Goal: Task Accomplishment & Management: Manage account settings

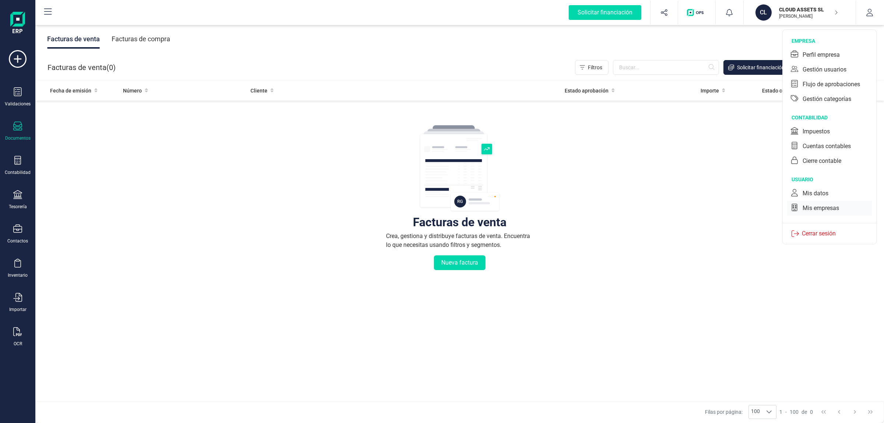
click at [851, 208] on div "Mis empresas" at bounding box center [829, 208] width 85 height 15
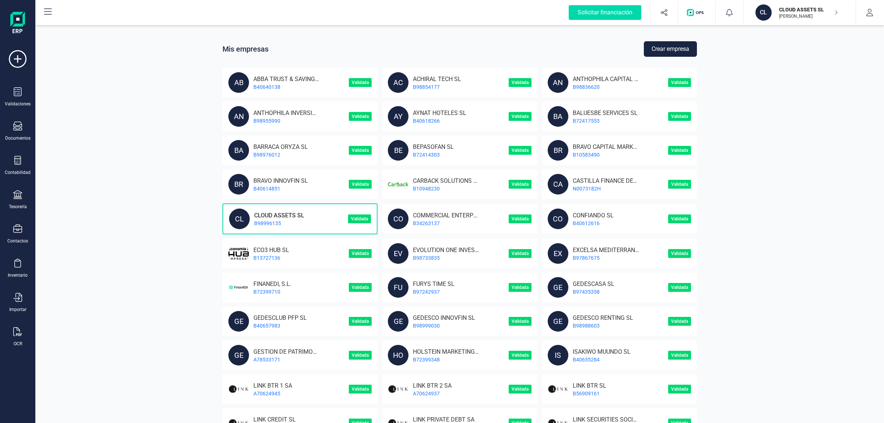
click at [660, 45] on button "Crear empresa" at bounding box center [670, 48] width 53 height 15
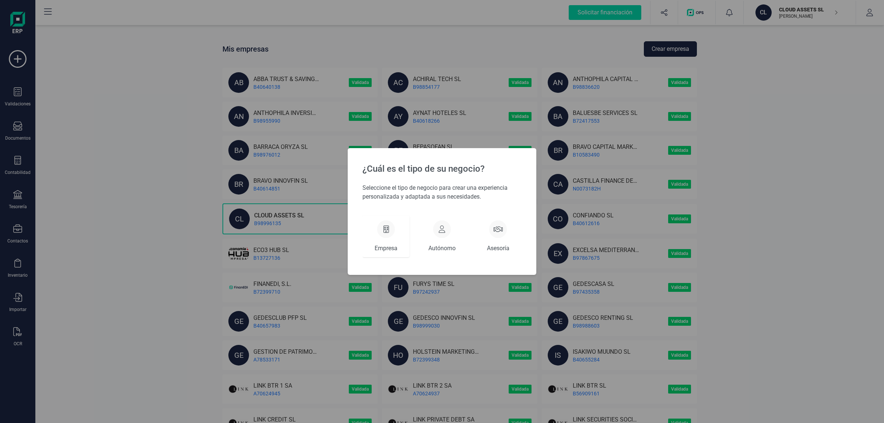
click at [394, 225] on div at bounding box center [386, 229] width 18 height 18
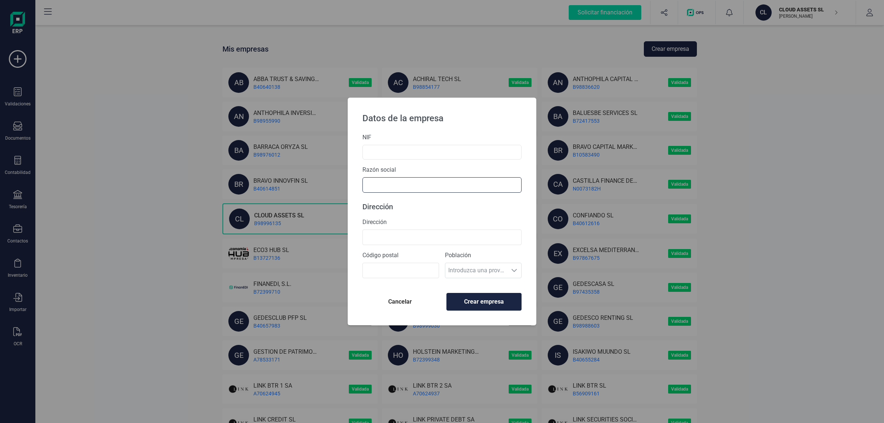
click at [394, 180] on div "Razón social" at bounding box center [441, 178] width 159 height 27
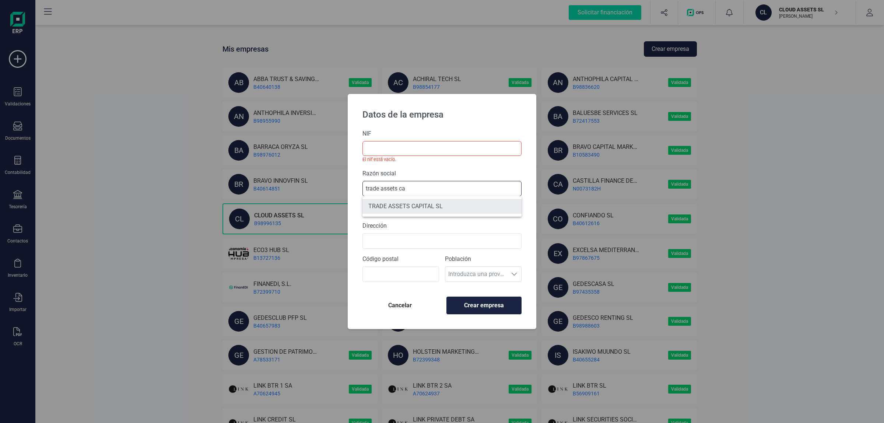
type input "trade assets ca"
click at [428, 209] on li "TRADE ASSETS CAPITAL SL" at bounding box center [441, 206] width 159 height 15
type input "B75939405"
type input "TRADE ASSETS CAPITAL SL"
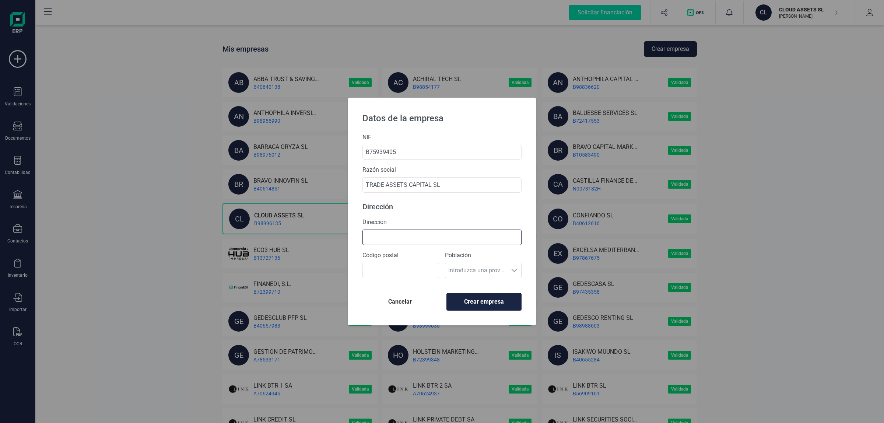
click at [414, 240] on input "Dirección" at bounding box center [441, 236] width 159 height 15
click at [384, 150] on input "B75939405" at bounding box center [441, 152] width 159 height 15
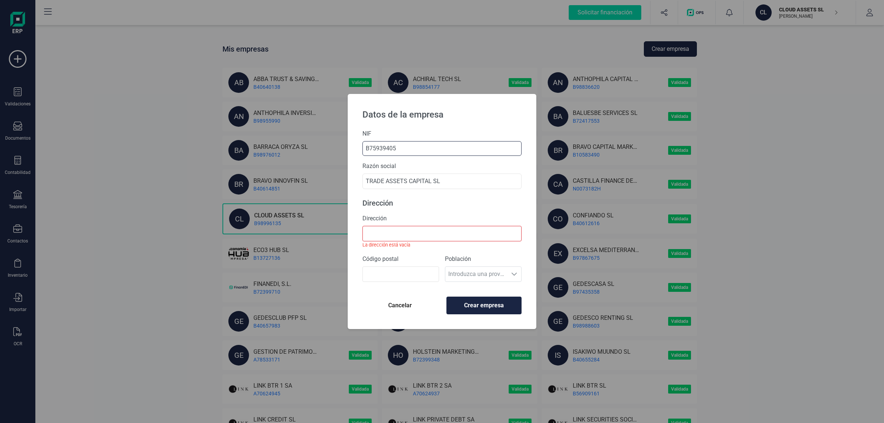
click at [384, 150] on input "B75939405" at bounding box center [441, 148] width 159 height 15
click at [411, 230] on input "Dirección" at bounding box center [441, 233] width 159 height 15
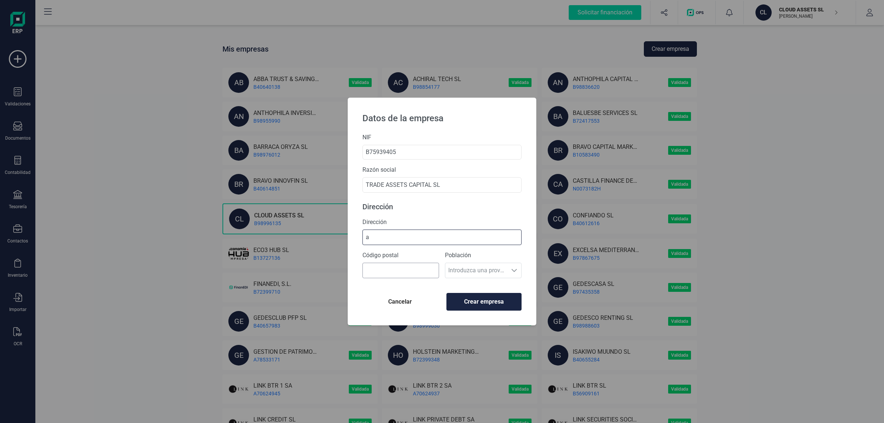
type input "a"
click at [406, 266] on input "Código postal" at bounding box center [400, 270] width 77 height 15
type input "46920"
click at [476, 305] on span "Crear empresa" at bounding box center [484, 301] width 63 height 9
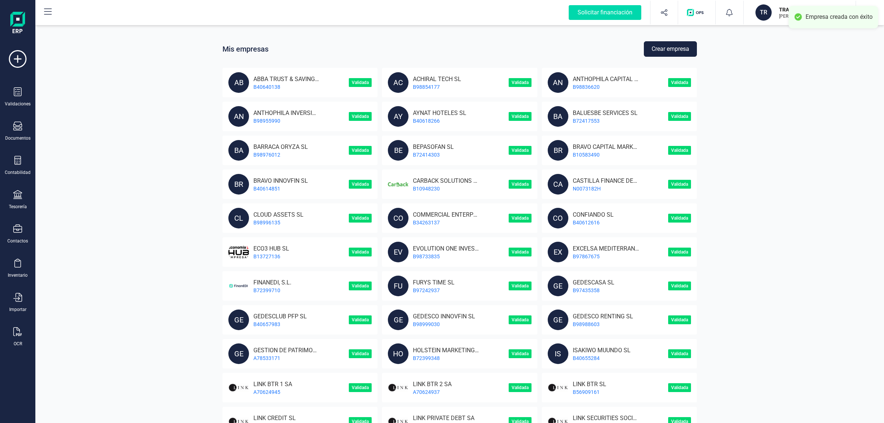
click at [864, 2] on button "button" at bounding box center [870, 13] width 28 height 24
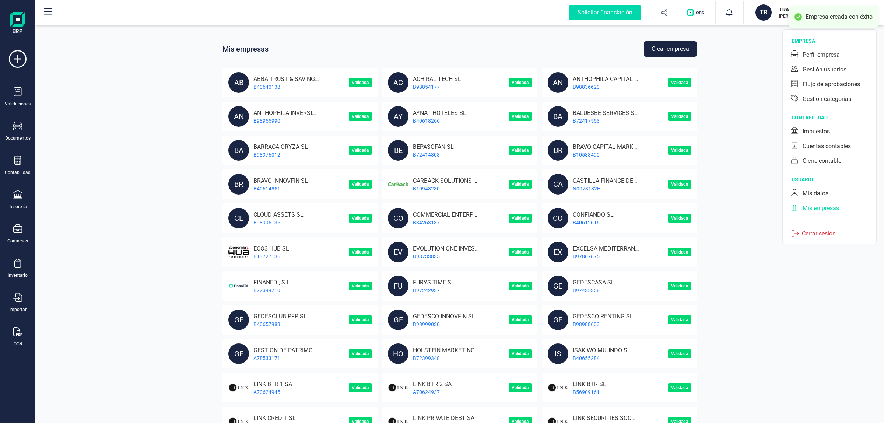
drag, startPoint x: 838, startPoint y: 51, endPoint x: 499, endPoint y: 4, distance: 342.1
click at [838, 51] on div "Perfil empresa" at bounding box center [820, 54] width 37 height 9
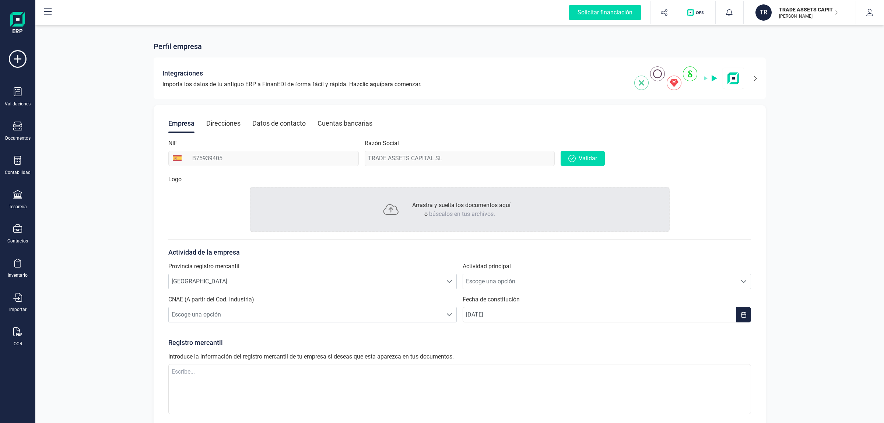
click at [206, 124] on div "Direcciones" at bounding box center [223, 123] width 34 height 19
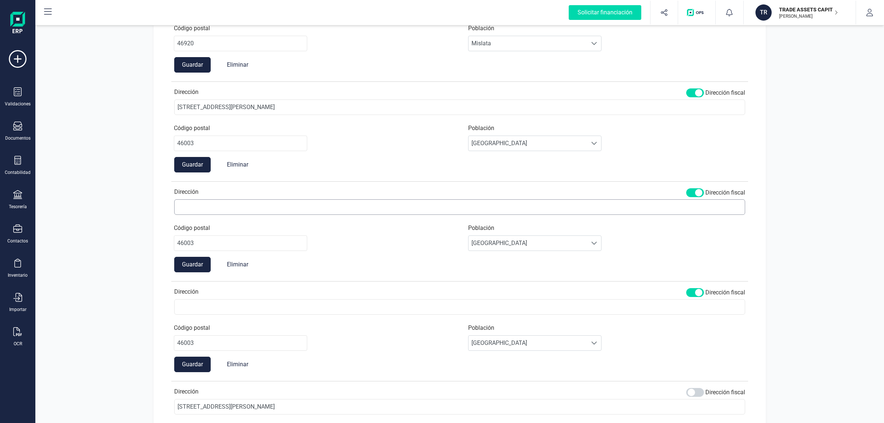
scroll to position [138, 0]
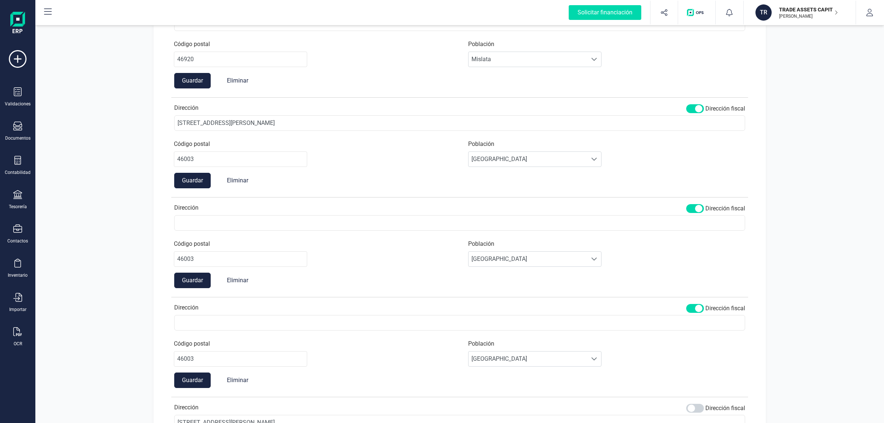
click at [200, 173] on button "Guardar" at bounding box center [192, 180] width 36 height 15
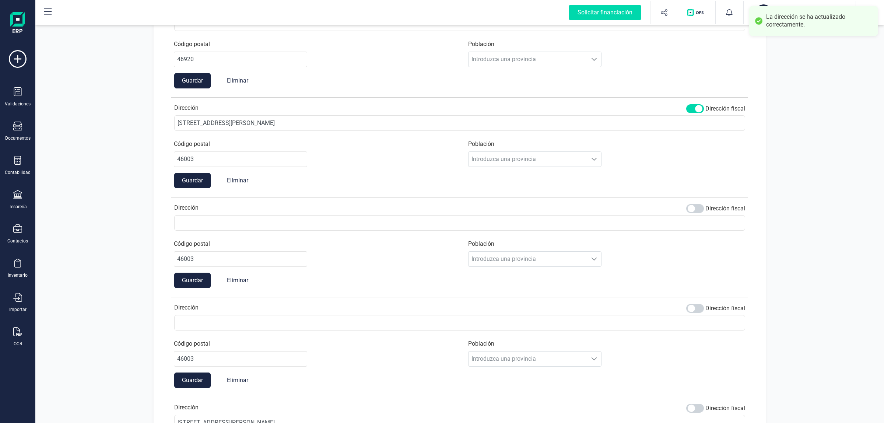
scroll to position [0, 0]
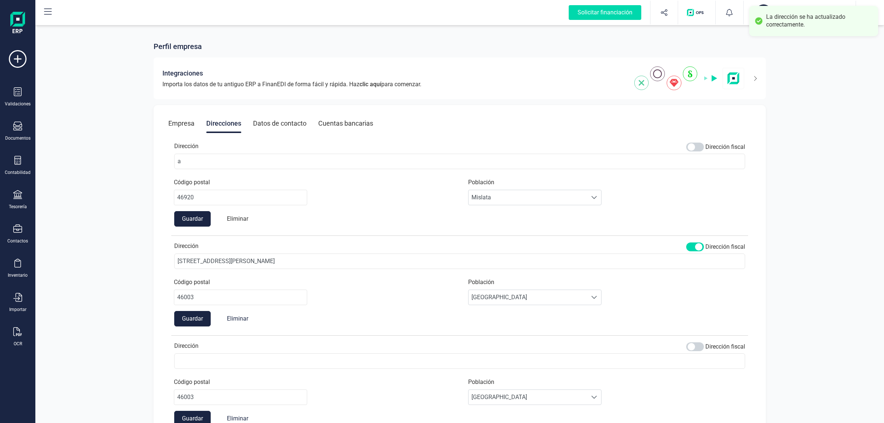
click at [247, 217] on button "Eliminar" at bounding box center [237, 218] width 36 height 15
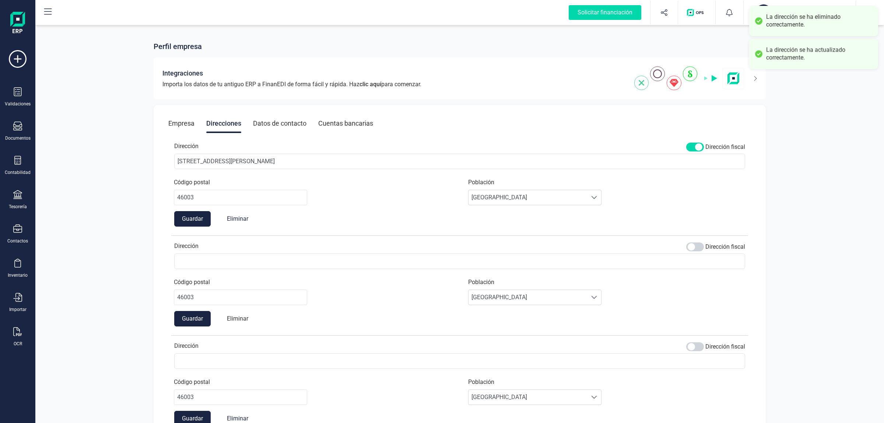
click at [240, 317] on button "Eliminar" at bounding box center [237, 318] width 36 height 15
click at [240, 319] on button "Eliminar" at bounding box center [237, 318] width 36 height 15
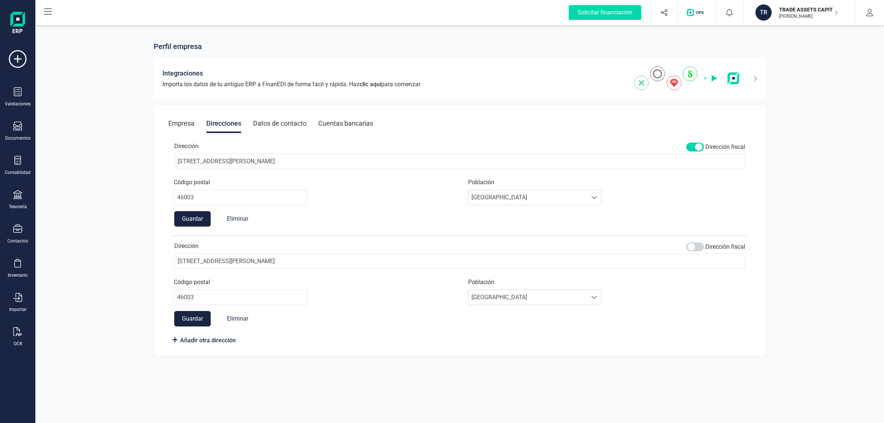
drag, startPoint x: 694, startPoint y: 244, endPoint x: 610, endPoint y: 241, distance: 84.0
click at [693, 244] on span at bounding box center [695, 246] width 18 height 9
click at [198, 314] on button "Guardar" at bounding box center [192, 318] width 36 height 15
click at [230, 218] on button "Eliminar" at bounding box center [237, 218] width 36 height 15
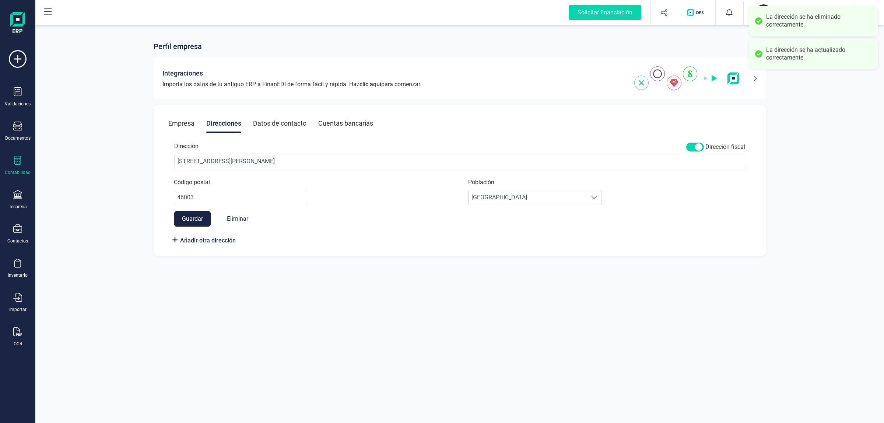
click at [13, 165] on div at bounding box center [17, 161] width 9 height 11
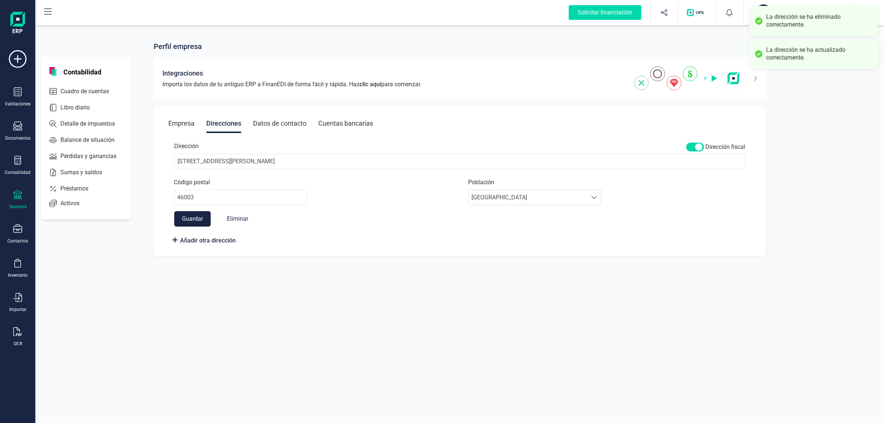
click at [25, 196] on div "Tesorería" at bounding box center [17, 200] width 29 height 20
click at [64, 128] on span "Cuentas bancarias" at bounding box center [89, 125] width 65 height 9
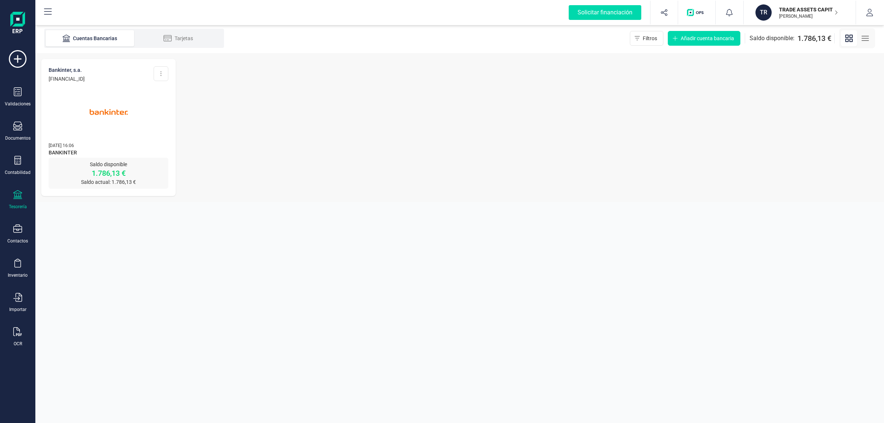
click at [91, 98] on img at bounding box center [109, 112] width 62 height 62
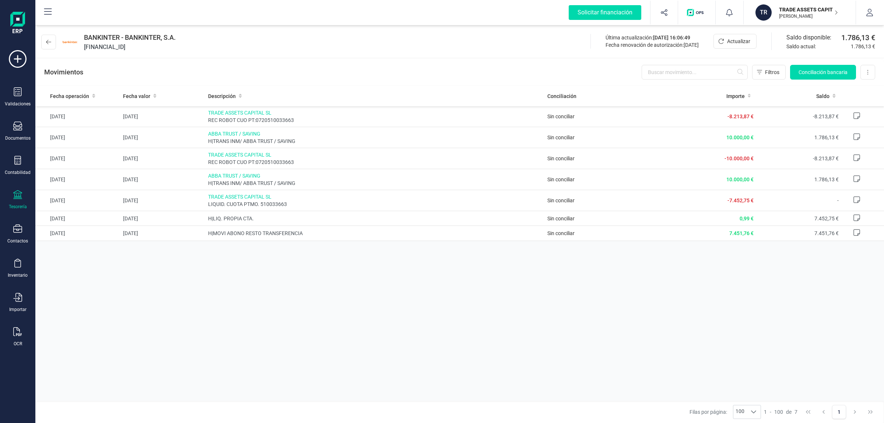
click at [794, 22] on button "TR TRADE ASSETS CAPITAL [PERSON_NAME] DEVELOPER" at bounding box center [799, 13] width 94 height 24
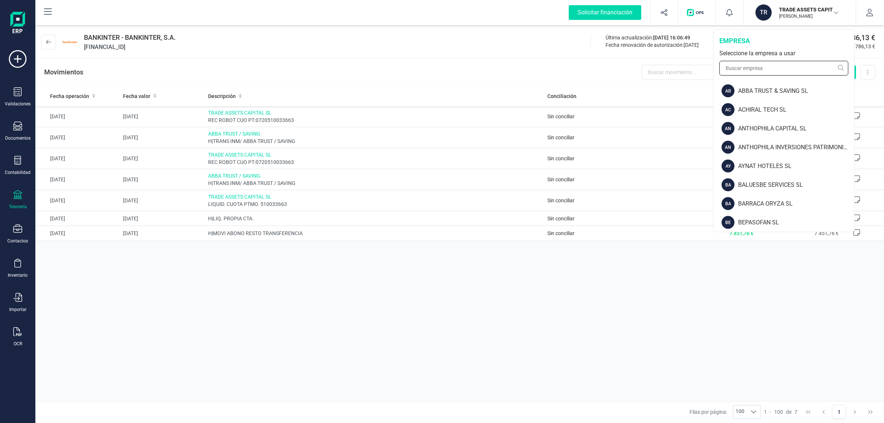
click at [783, 64] on input "text" at bounding box center [783, 68] width 129 height 15
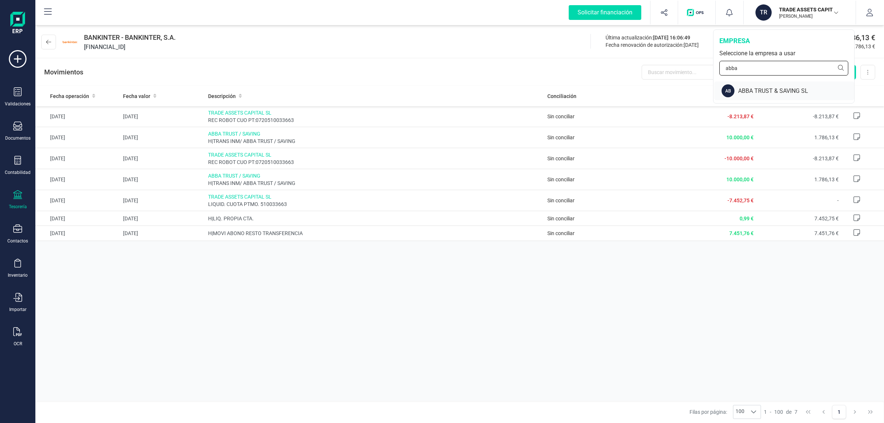
type input "abba"
click at [781, 92] on div "ABBA TRUST & SAVING SL" at bounding box center [796, 91] width 116 height 9
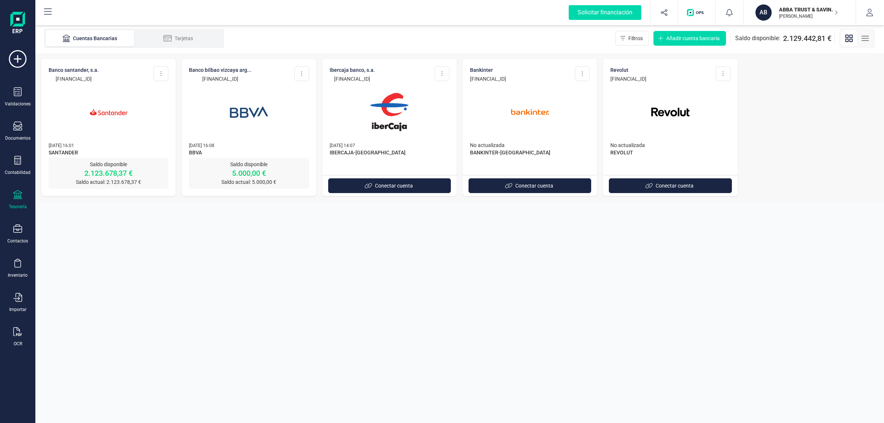
click at [108, 97] on img at bounding box center [109, 112] width 62 height 62
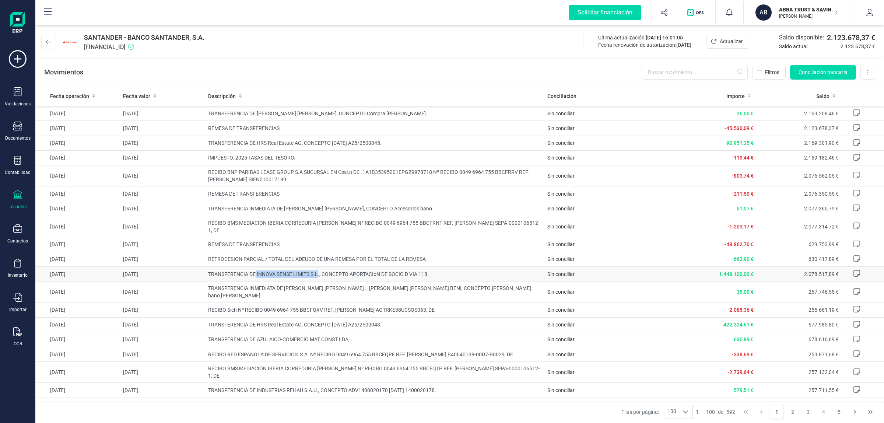
drag, startPoint x: 254, startPoint y: 267, endPoint x: 311, endPoint y: 267, distance: 56.7
click at [315, 270] on span "TRANSFERENCIA DE INNOVA SENSE LIMITS S.L., CONCEPTO APORTACIoN DE SOCIO D VIA 1…" at bounding box center [375, 273] width 334 height 7
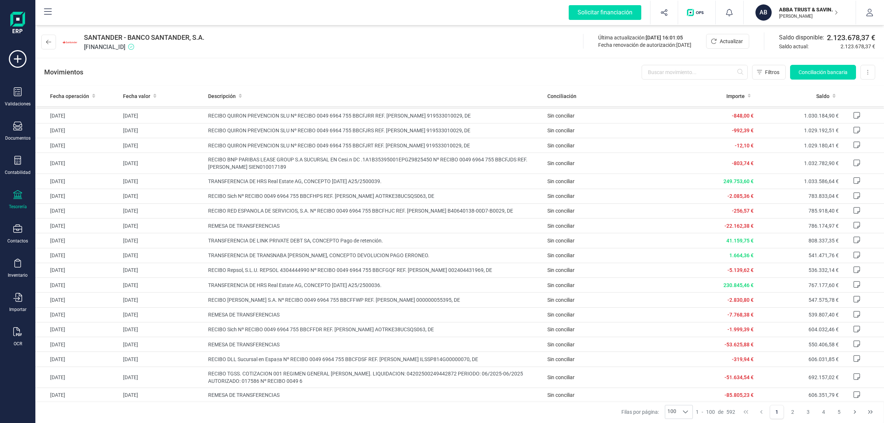
scroll to position [1013, 0]
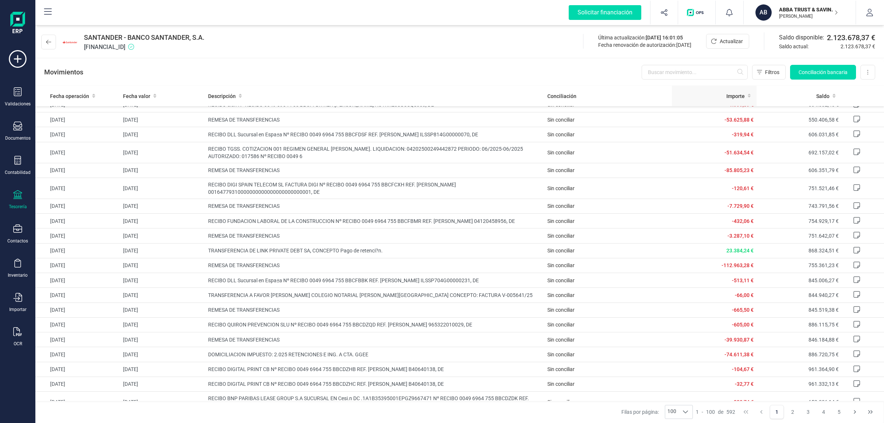
click at [677, 100] on th "Importe" at bounding box center [714, 96] width 85 height 20
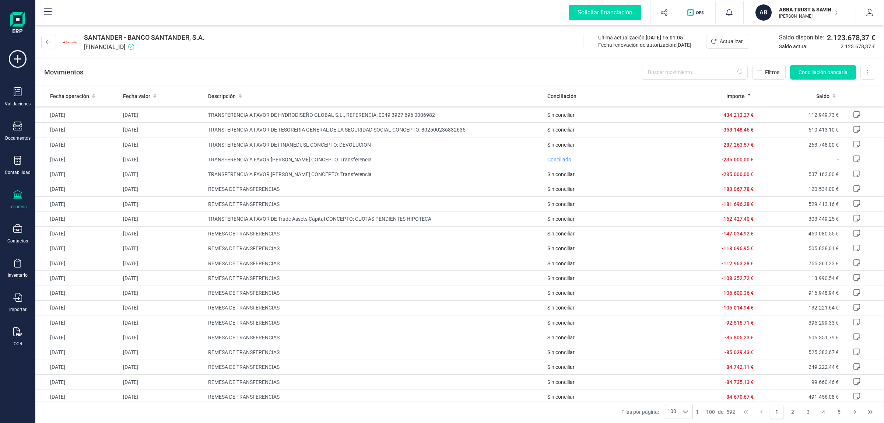
scroll to position [0, 0]
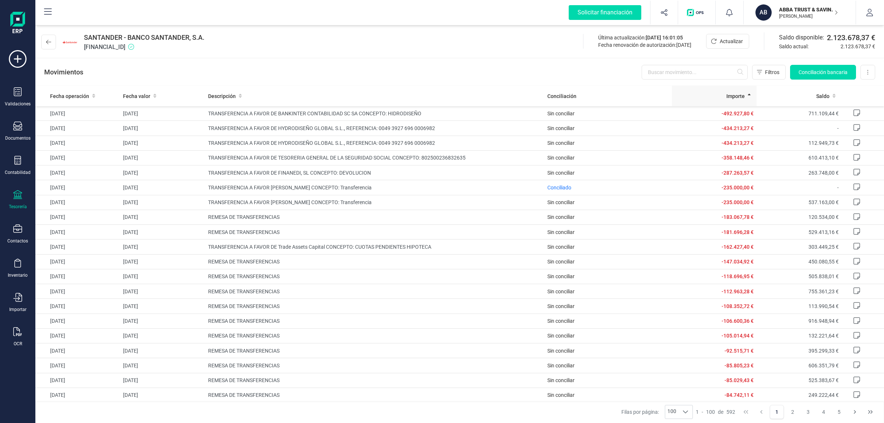
click at [703, 97] on div "Importe" at bounding box center [714, 95] width 79 height 7
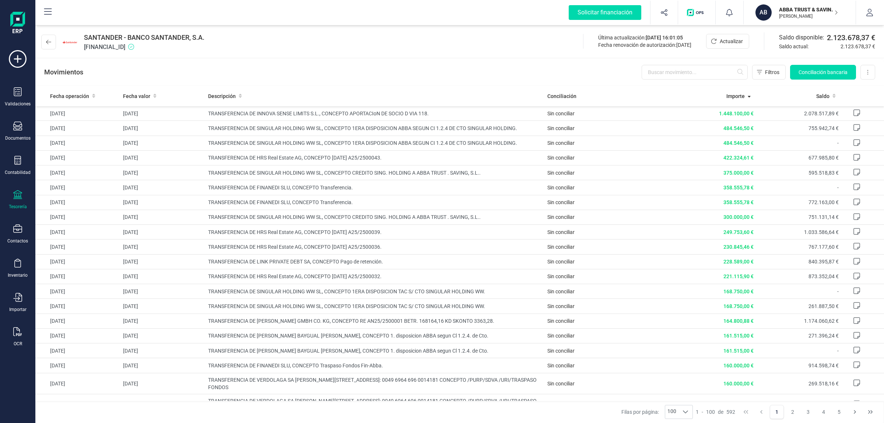
click at [772, 12] on div "AB" at bounding box center [764, 12] width 18 height 16
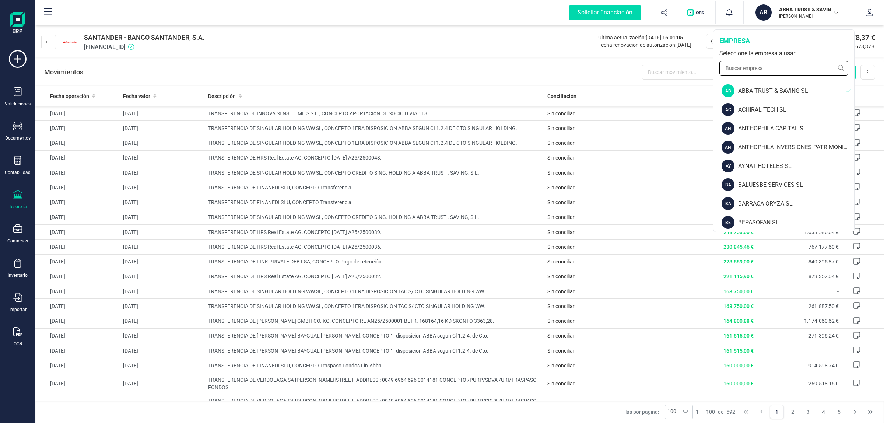
click at [788, 65] on input "text" at bounding box center [783, 68] width 129 height 15
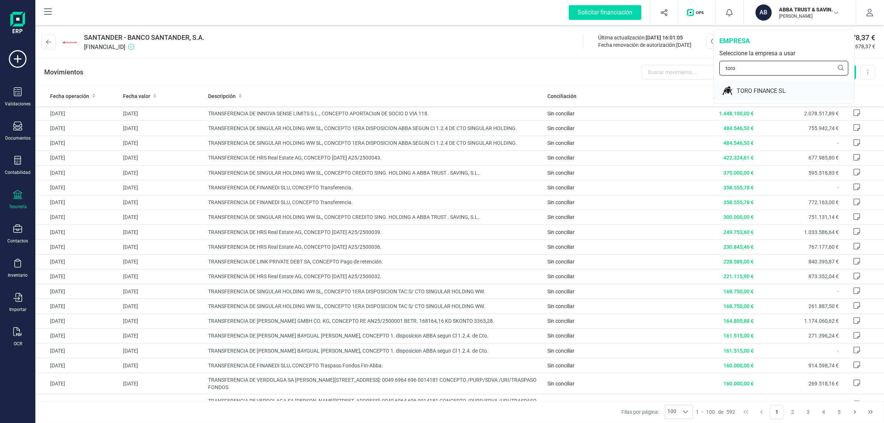
type input "toro"
click at [779, 91] on div "TORO FINANCE SL" at bounding box center [795, 91] width 117 height 9
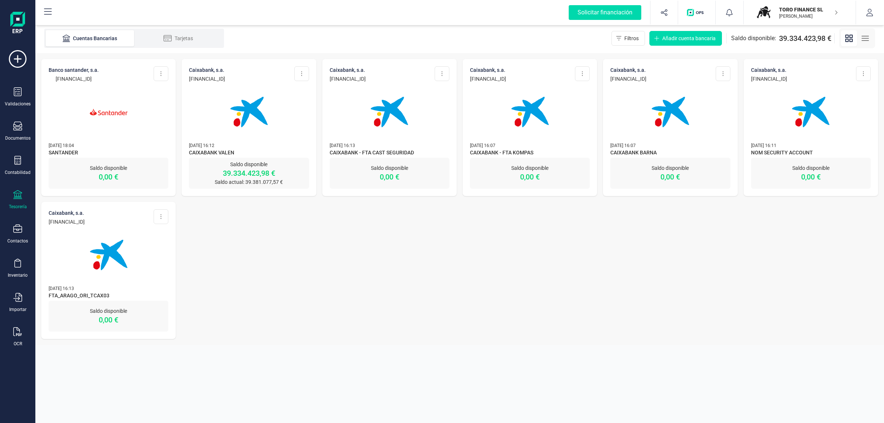
click at [253, 90] on img at bounding box center [249, 112] width 62 height 62
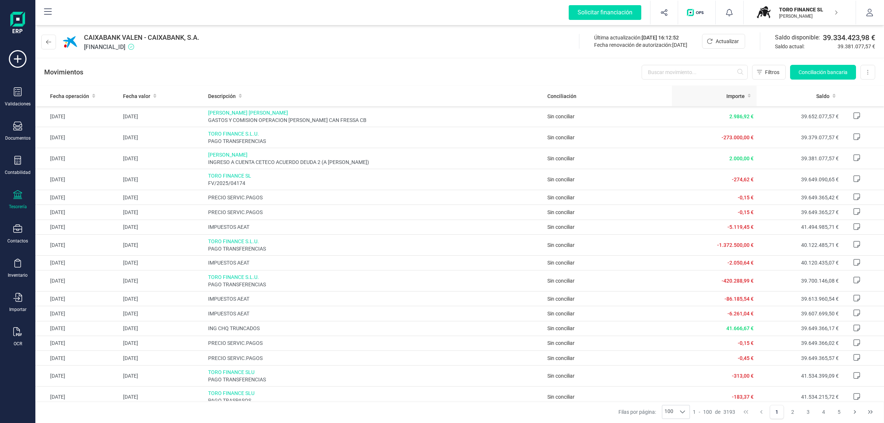
click at [717, 91] on th "Importe" at bounding box center [714, 96] width 85 height 20
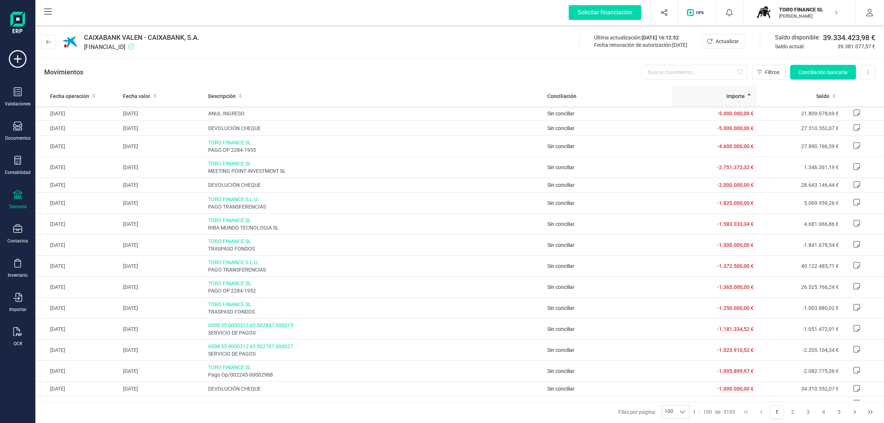
click at [684, 88] on th "Importe" at bounding box center [714, 96] width 85 height 20
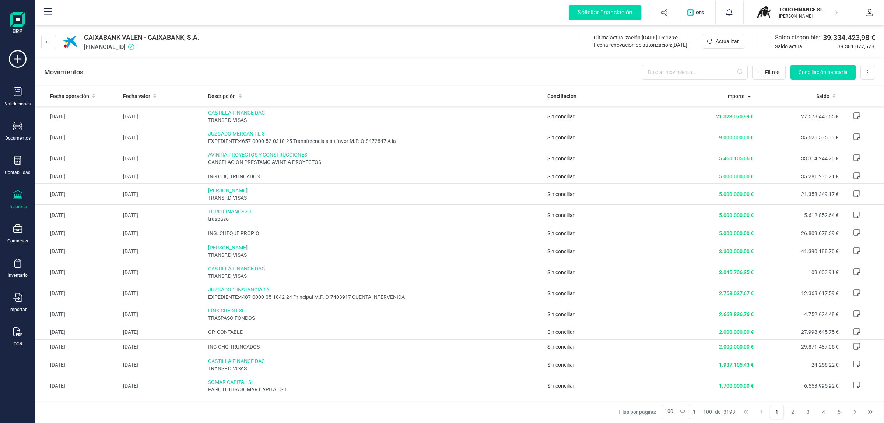
click at [798, 5] on div "TORO FINANCE SL JAVIER DEVELOPER" at bounding box center [804, 12] width 57 height 16
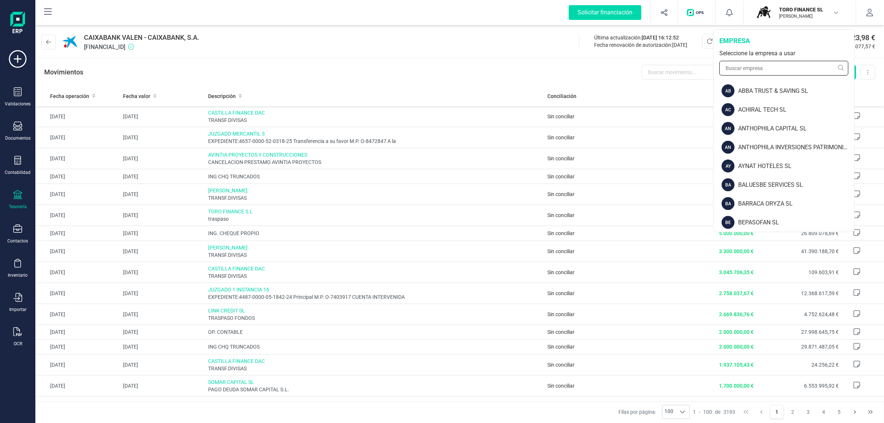
click at [789, 61] on input "text" at bounding box center [783, 68] width 129 height 15
click at [794, 65] on input "text" at bounding box center [783, 68] width 129 height 15
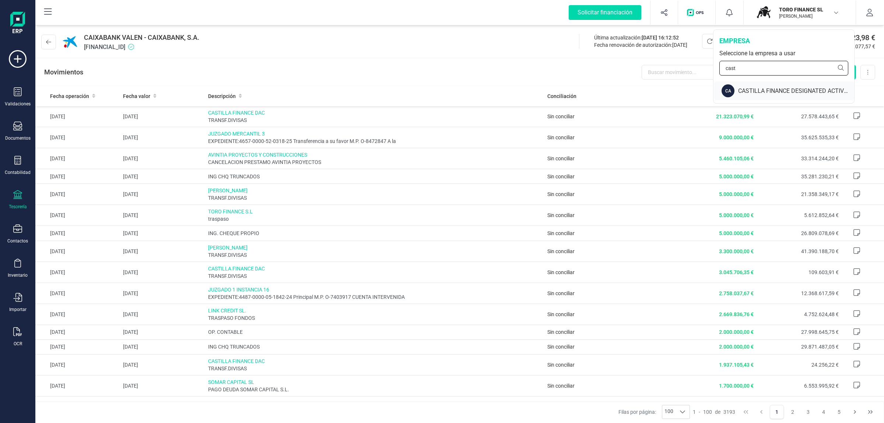
type input "cast"
click at [785, 92] on div "CASTILLA FINANCE DESIGNATED ACTIVITY COMPANY" at bounding box center [796, 91] width 116 height 9
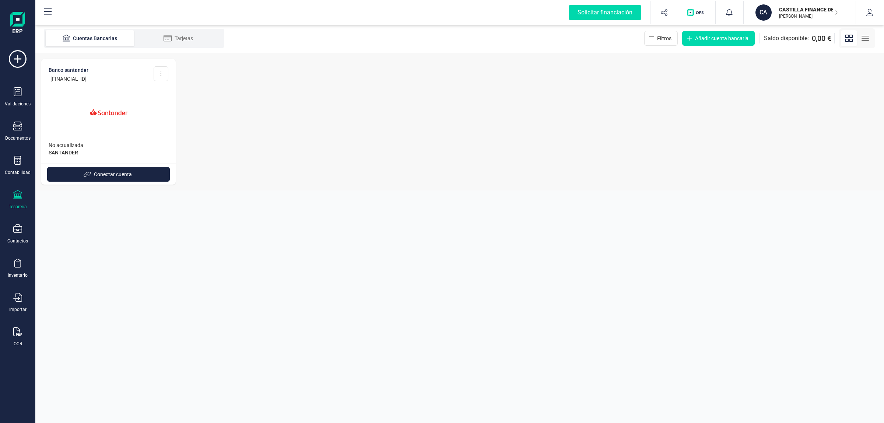
click at [106, 91] on img at bounding box center [109, 112] width 62 height 62
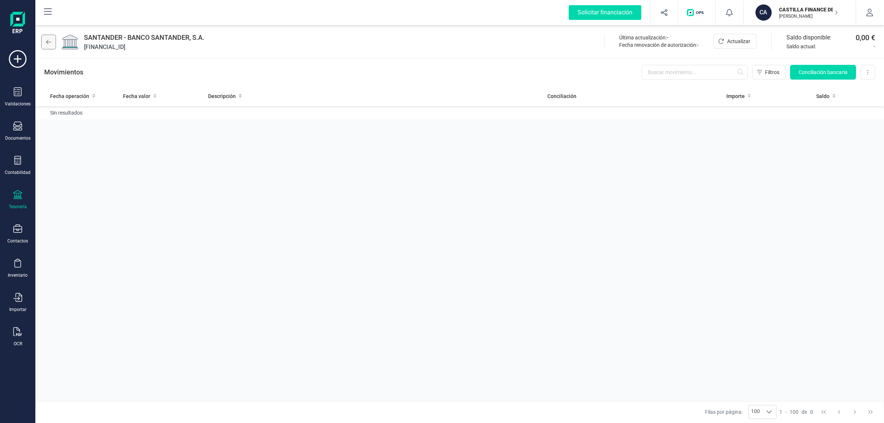
click at [50, 39] on icon at bounding box center [48, 42] width 5 height 6
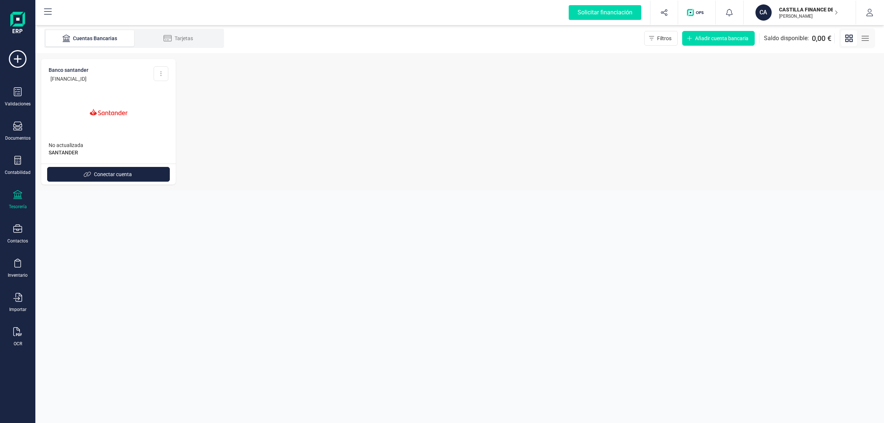
click at [130, 123] on img at bounding box center [109, 112] width 62 height 62
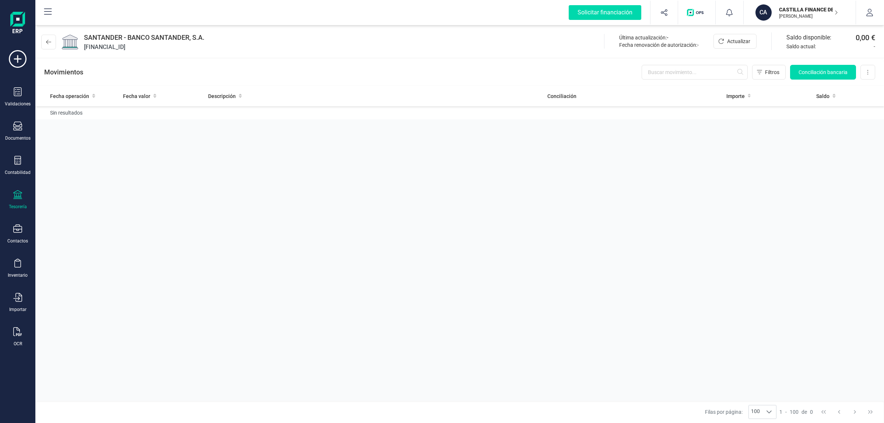
click at [118, 41] on span "SANTANDER - BANCO SANTANDER, S.A." at bounding box center [144, 37] width 120 height 10
click at [127, 51] on span "[FINANCIAL_ID]" at bounding box center [144, 47] width 120 height 9
copy span "[FINANCIAL_ID]"
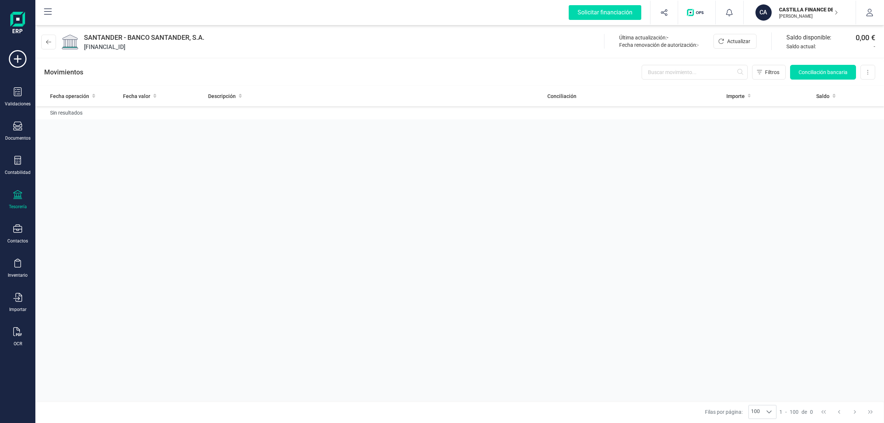
click at [775, 7] on div "CASTILLA FINANCE DESIGNATED ACTIVITY COMPANY [PERSON_NAME]" at bounding box center [805, 12] width 65 height 16
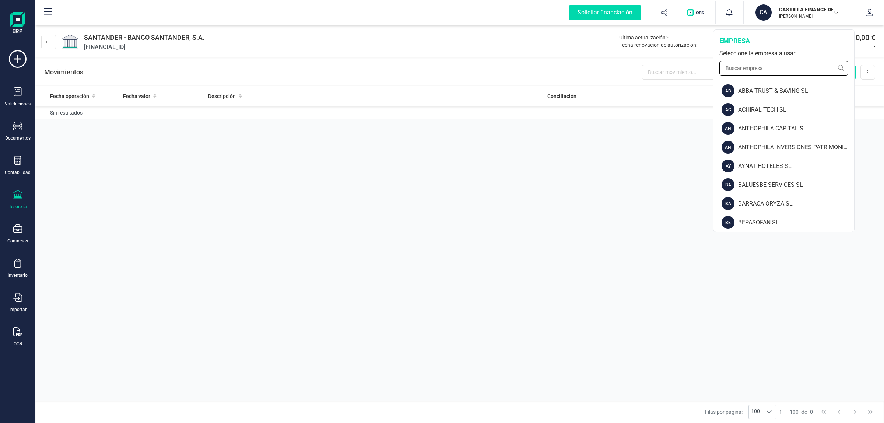
click at [806, 69] on input "text" at bounding box center [783, 68] width 129 height 15
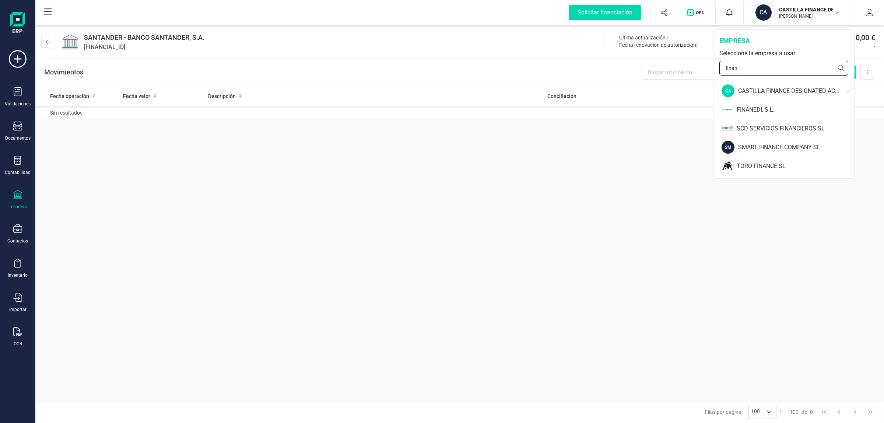
click at [805, 69] on input "finan" at bounding box center [783, 68] width 129 height 15
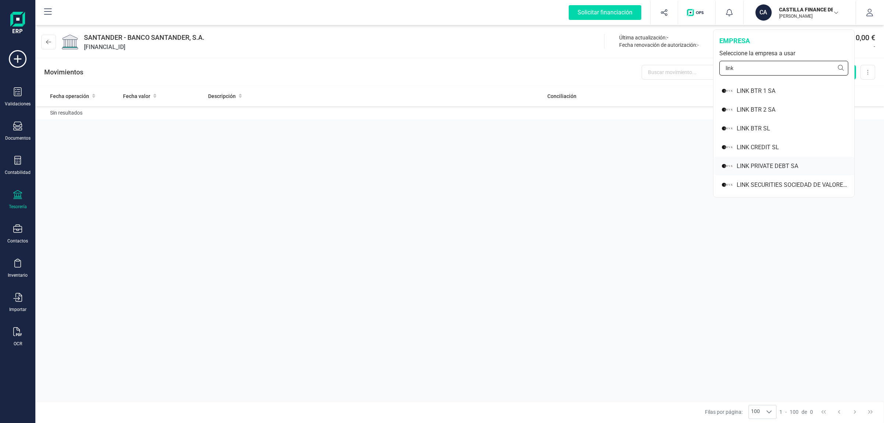
type input "link"
click at [812, 164] on div "LINK PRIVATE DEBT SA" at bounding box center [795, 166] width 117 height 9
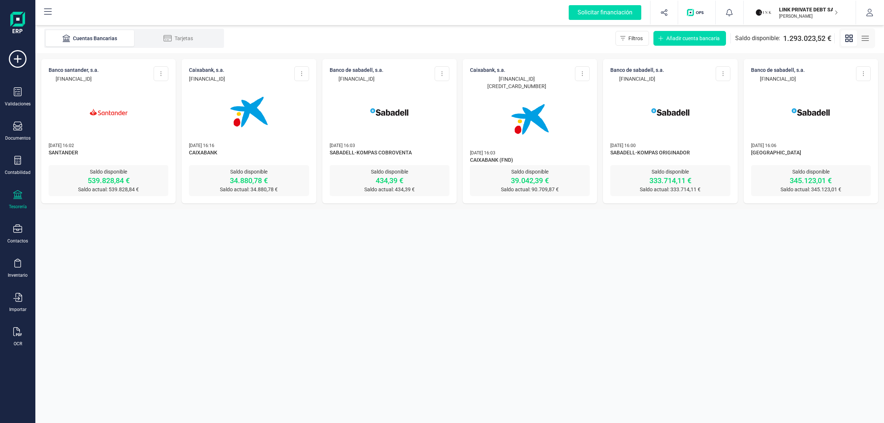
click at [109, 111] on img at bounding box center [109, 112] width 62 height 62
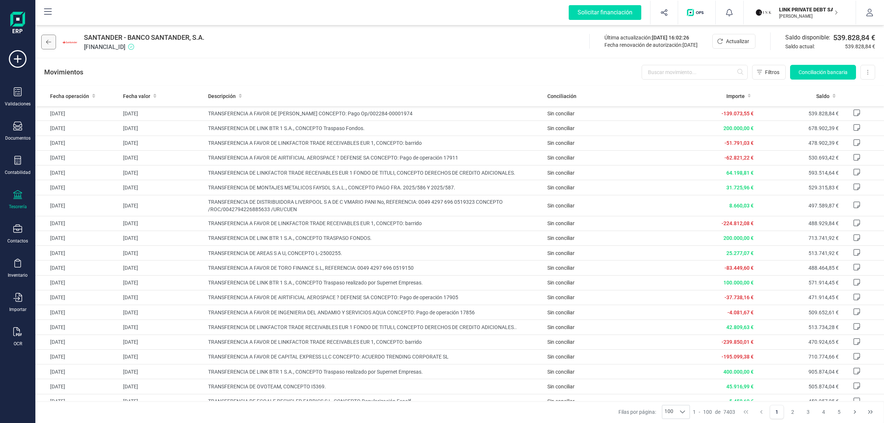
click at [43, 35] on button at bounding box center [48, 42] width 15 height 15
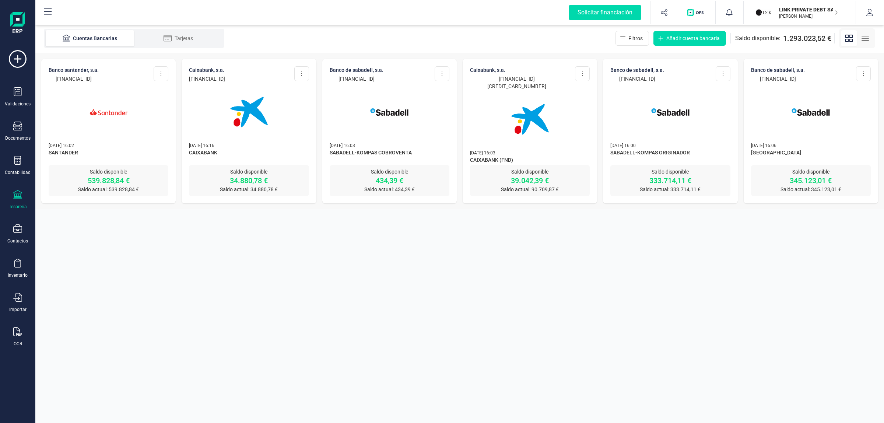
click at [802, 12] on p "LINK PRIVATE DEBT SA" at bounding box center [808, 9] width 59 height 7
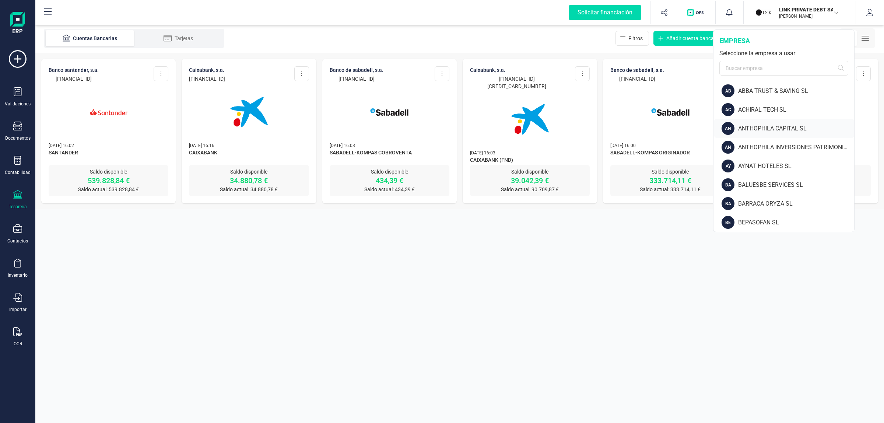
click at [774, 129] on div "ANTHOPHILA CAPITAL SL" at bounding box center [796, 128] width 116 height 9
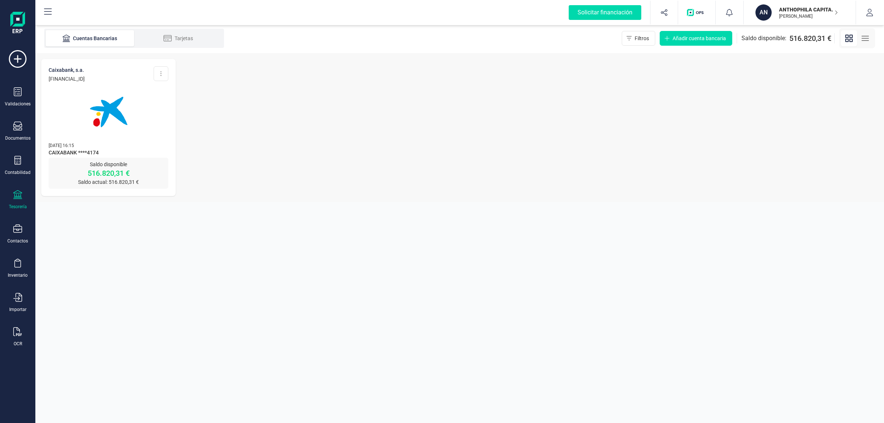
click at [781, 10] on p "ANTHOPHILA CAPITAL SL" at bounding box center [808, 9] width 59 height 7
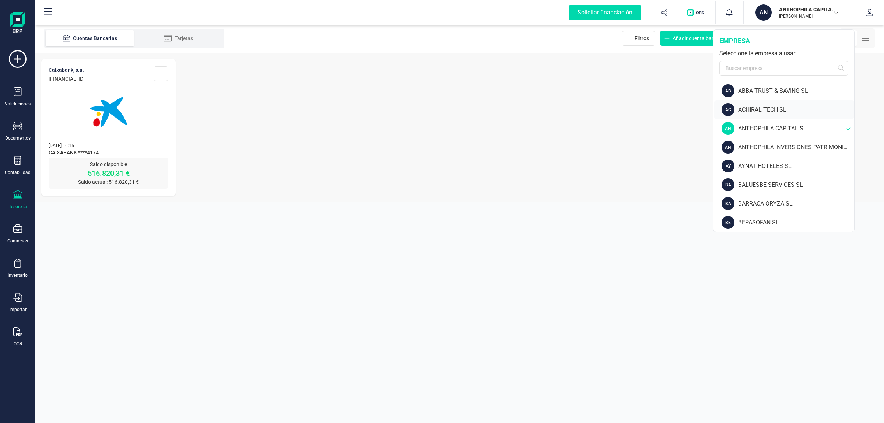
click at [791, 108] on div "ACHIRAL TECH SL" at bounding box center [796, 109] width 116 height 9
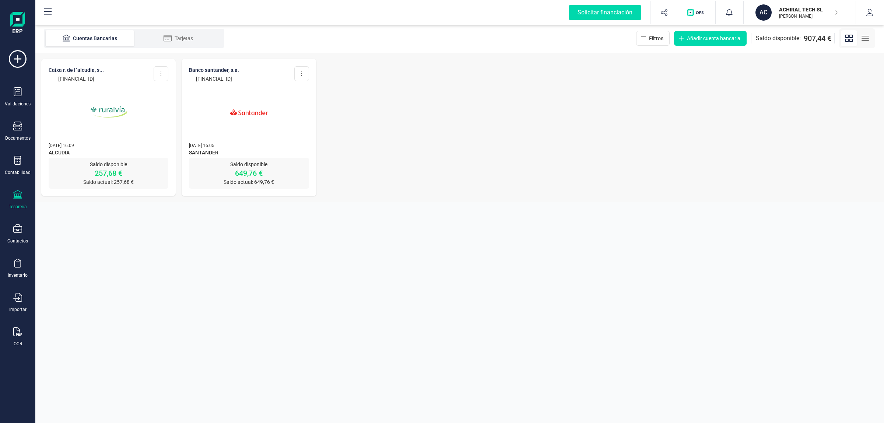
click at [801, 19] on div "ACHIRAL TECH [PERSON_NAME] DEVELOPER" at bounding box center [804, 12] width 57 height 16
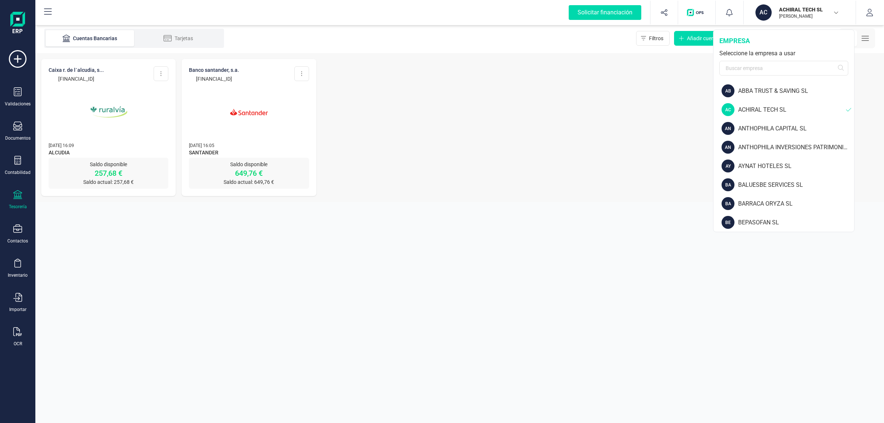
scroll to position [46, 0]
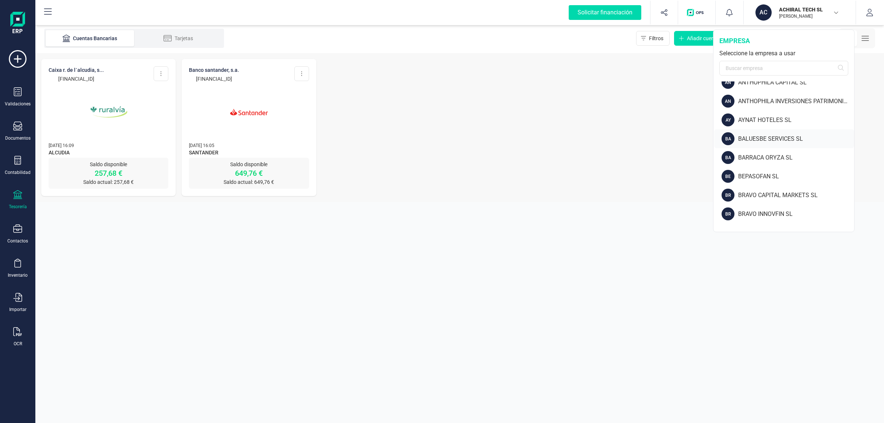
click at [776, 136] on div "BALUESBE SERVICES SL" at bounding box center [796, 138] width 116 height 9
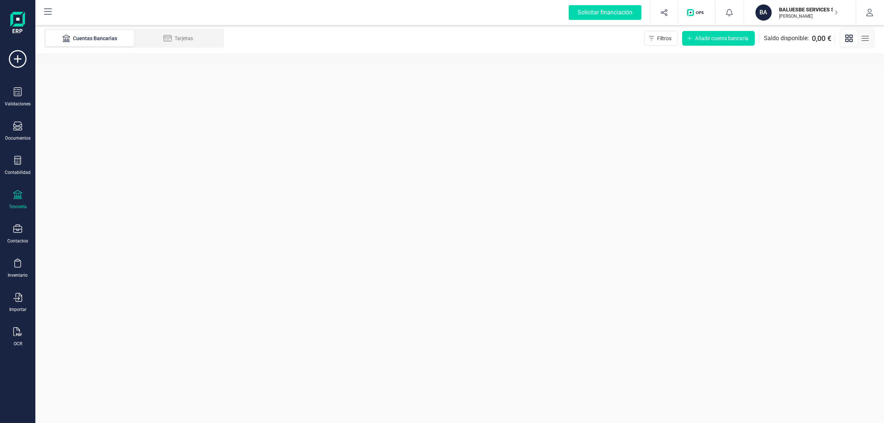
click at [785, 7] on p "BALUESBE SERVICES SL" at bounding box center [808, 9] width 59 height 7
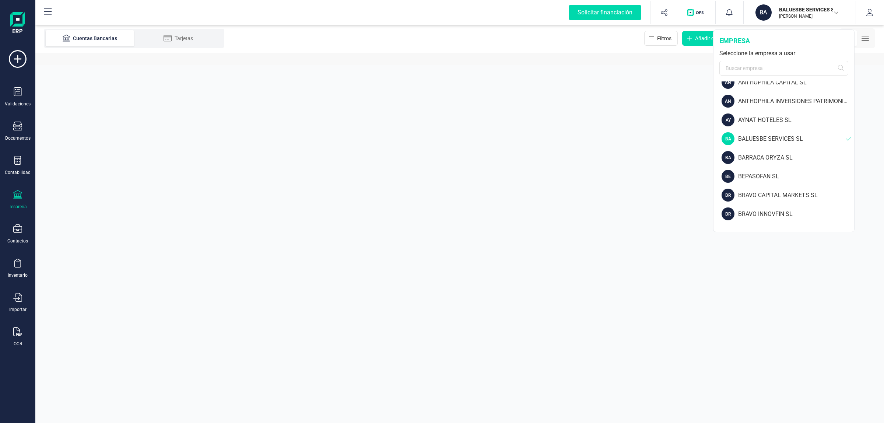
click at [790, 145] on div "BA BALUESBE SERVICES SL" at bounding box center [784, 138] width 140 height 19
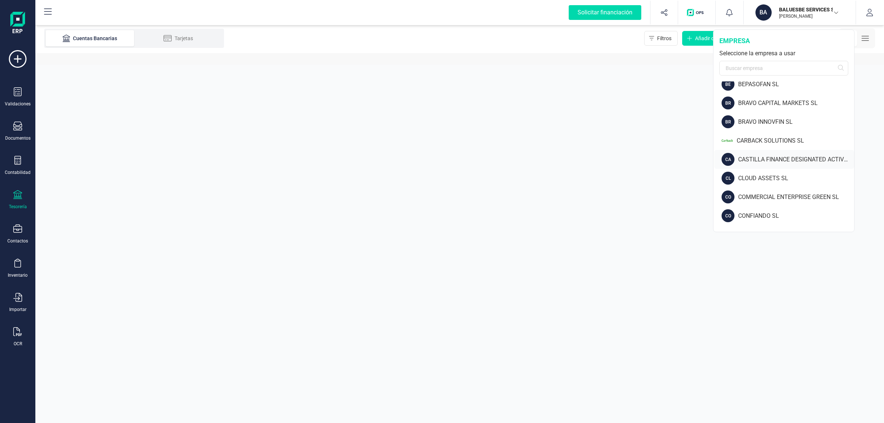
scroll to position [184, 0]
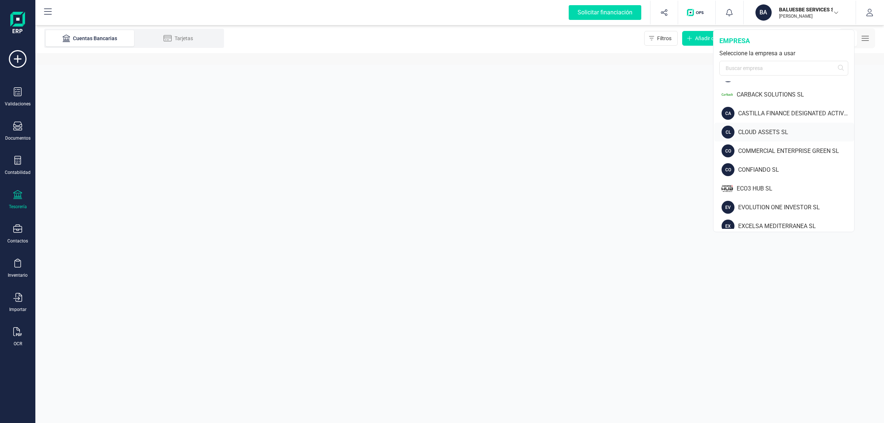
click at [773, 133] on div "CLOUD ASSETS SL" at bounding box center [796, 132] width 116 height 9
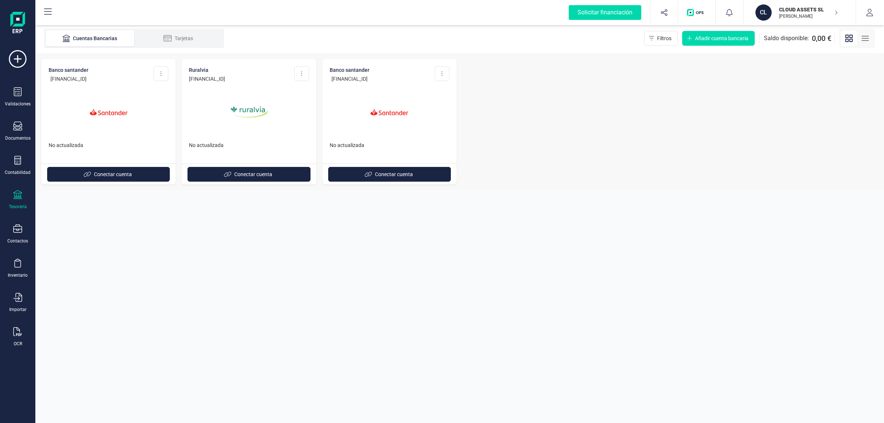
click at [232, 108] on img at bounding box center [249, 112] width 62 height 62
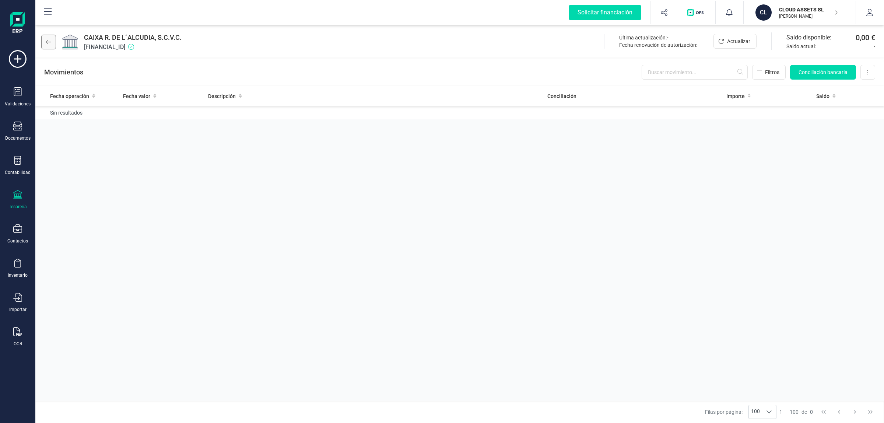
click at [53, 37] on button at bounding box center [48, 42] width 15 height 15
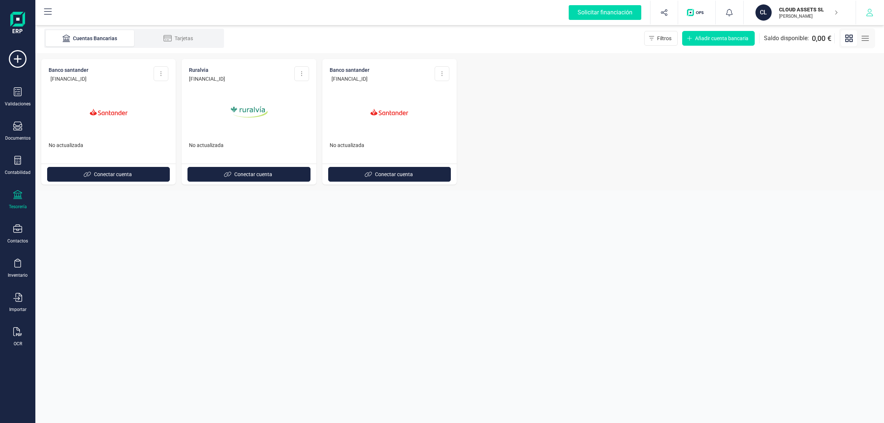
click at [878, 21] on button "button" at bounding box center [870, 13] width 28 height 24
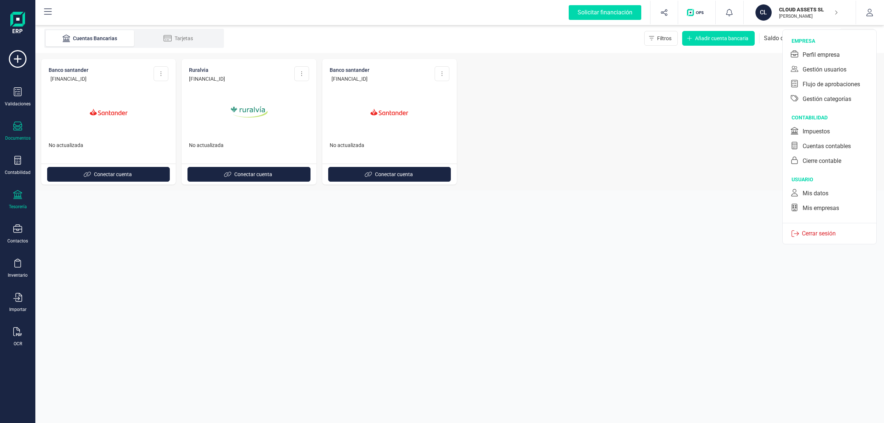
click at [13, 127] on div "Documentos" at bounding box center [17, 132] width 29 height 20
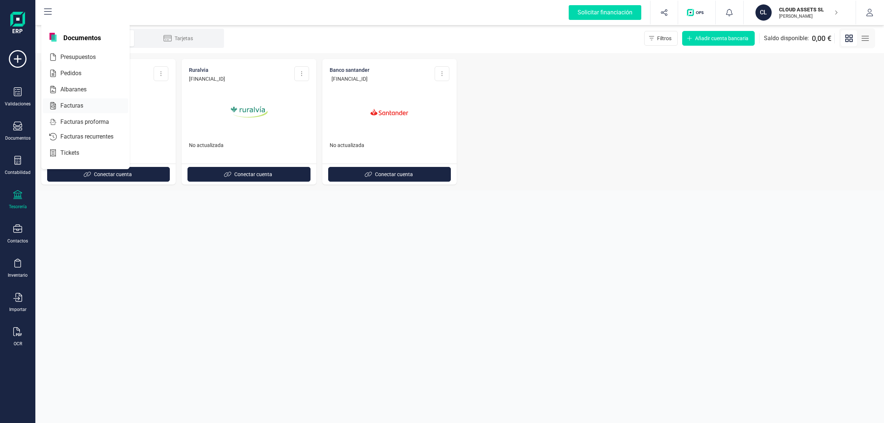
click at [59, 104] on span "Facturas" at bounding box center [76, 105] width 39 height 9
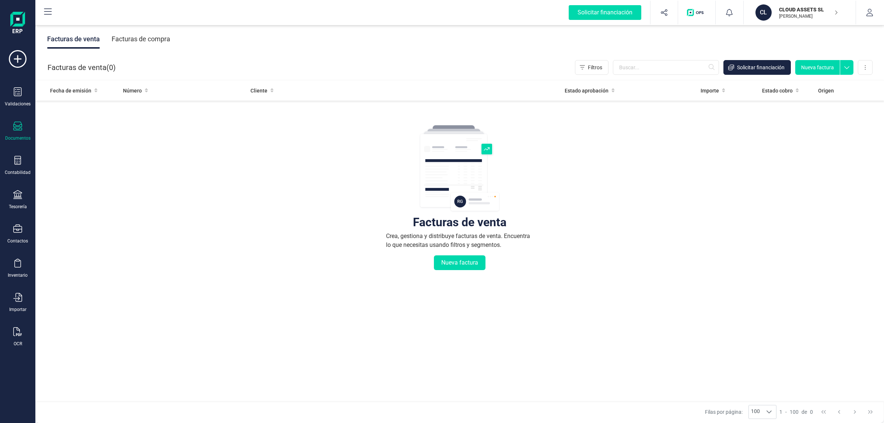
click at [147, 43] on div "Facturas de compra" at bounding box center [141, 38] width 59 height 19
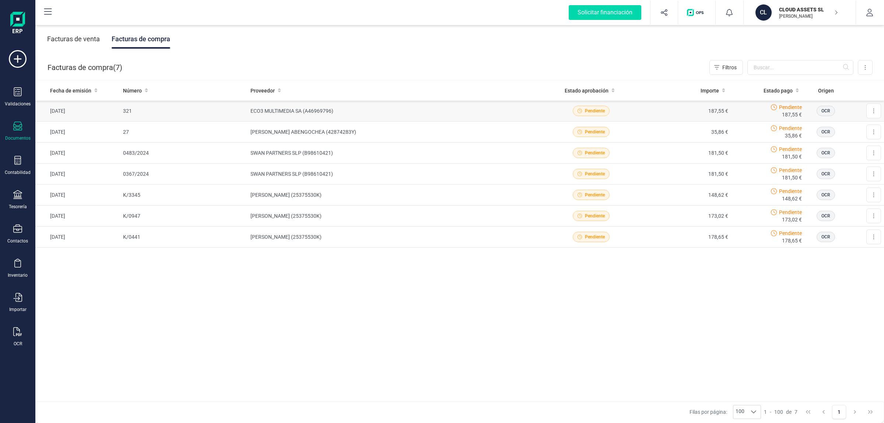
click at [329, 118] on td "ECO3 MULTIMEDIA SA (A46969796)" at bounding box center [395, 111] width 297 height 21
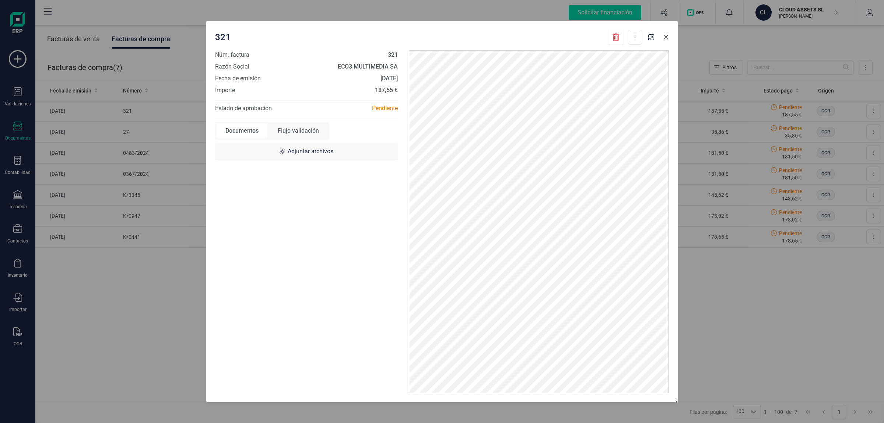
click at [669, 39] on button "Close" at bounding box center [666, 37] width 12 height 12
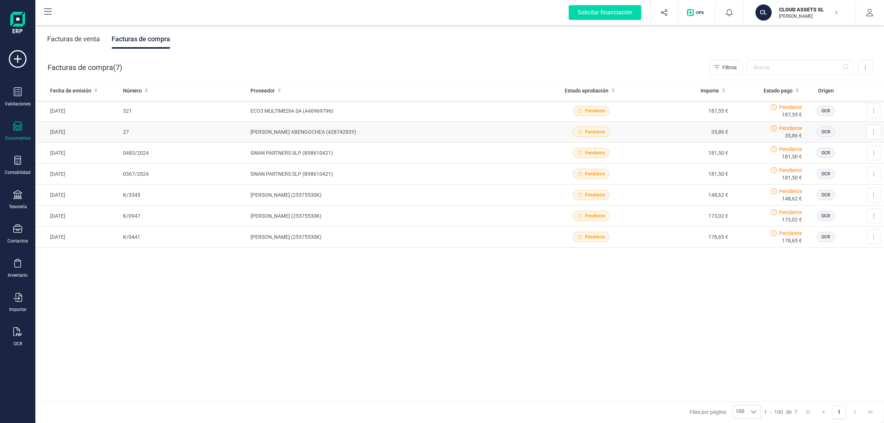
click at [348, 124] on td "[PERSON_NAME] ABENGOCHEA (42874283Y)" at bounding box center [395, 132] width 297 height 21
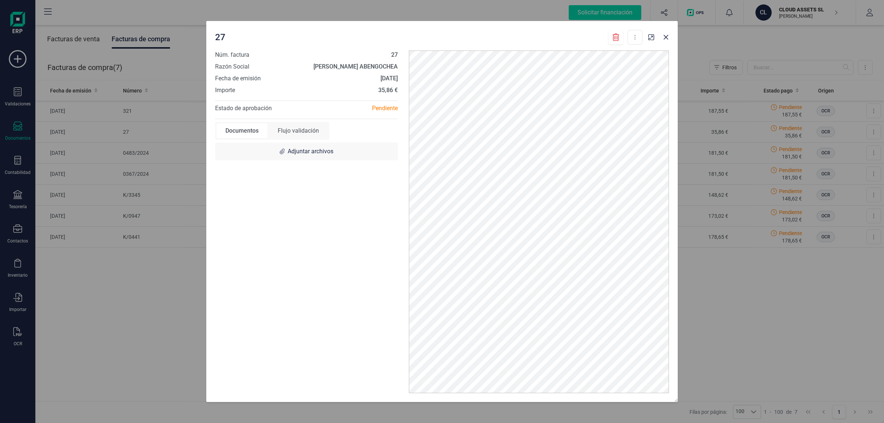
click at [660, 34] on div at bounding box center [658, 35] width 27 height 16
click at [664, 38] on icon "Close" at bounding box center [666, 37] width 6 height 6
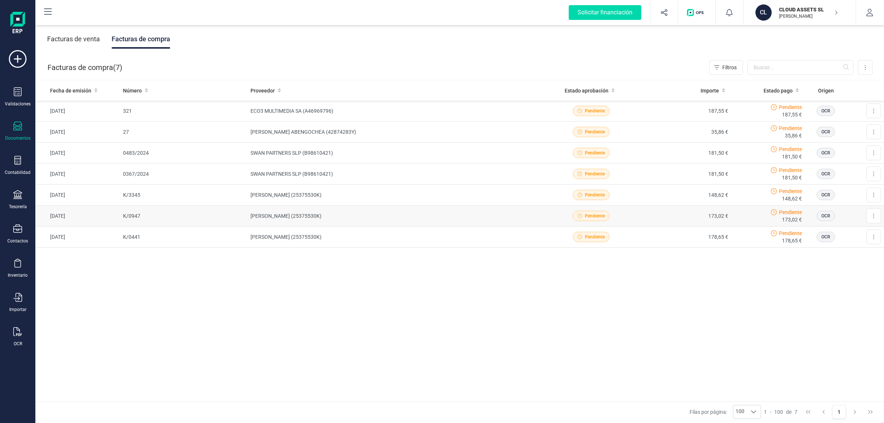
click at [387, 206] on td "[PERSON_NAME] (25375530K)" at bounding box center [395, 215] width 297 height 21
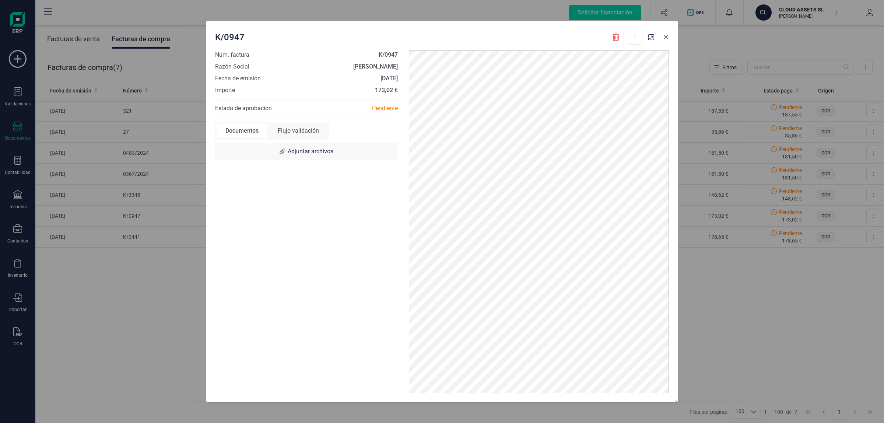
click at [665, 38] on icon "Close" at bounding box center [666, 37] width 5 height 5
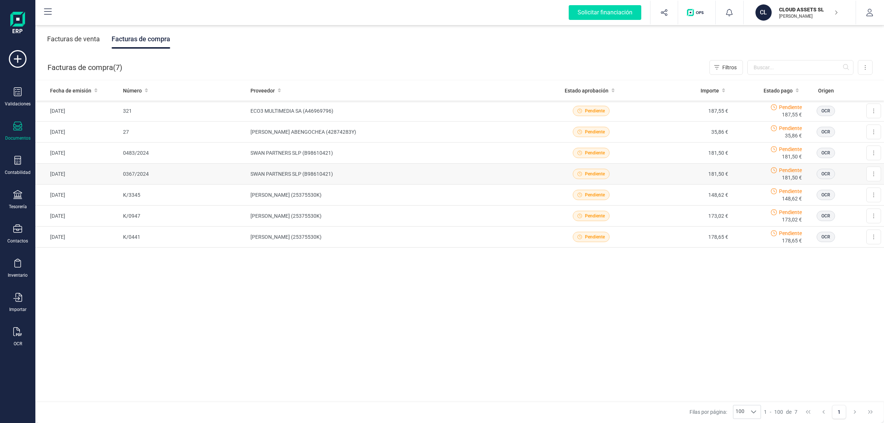
click at [308, 177] on td "SWAN PARTNERS SLP (B98610421)" at bounding box center [395, 174] width 297 height 21
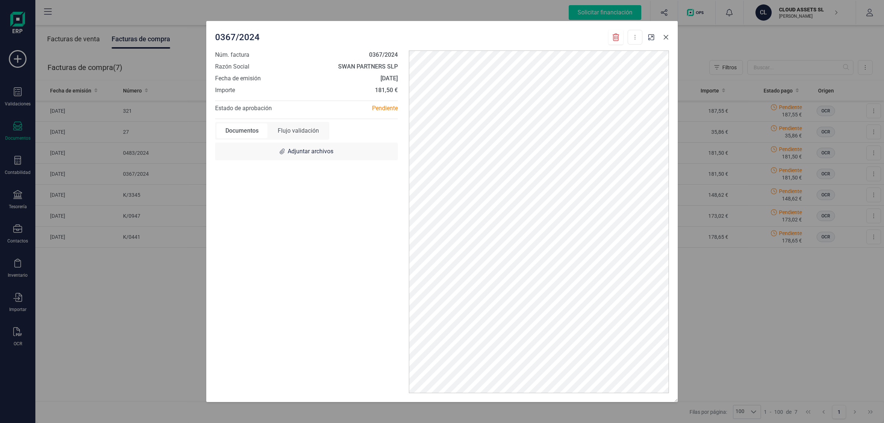
click at [664, 37] on icon "Close" at bounding box center [666, 37] width 6 height 6
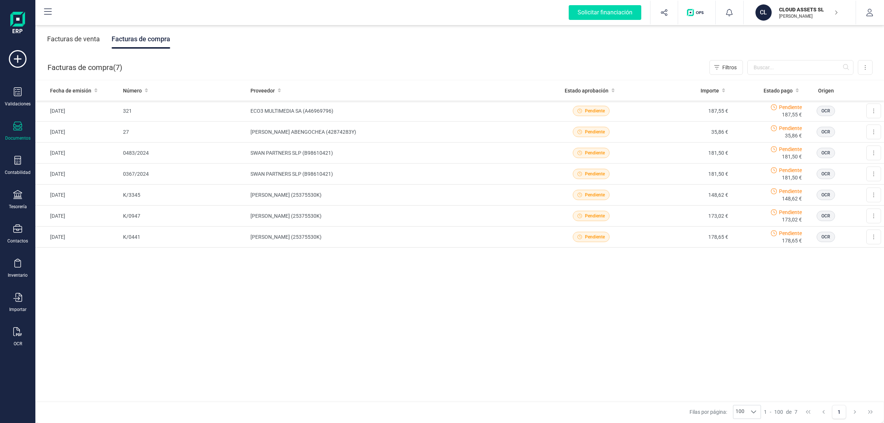
click at [73, 32] on div "Facturas de venta" at bounding box center [73, 38] width 53 height 19
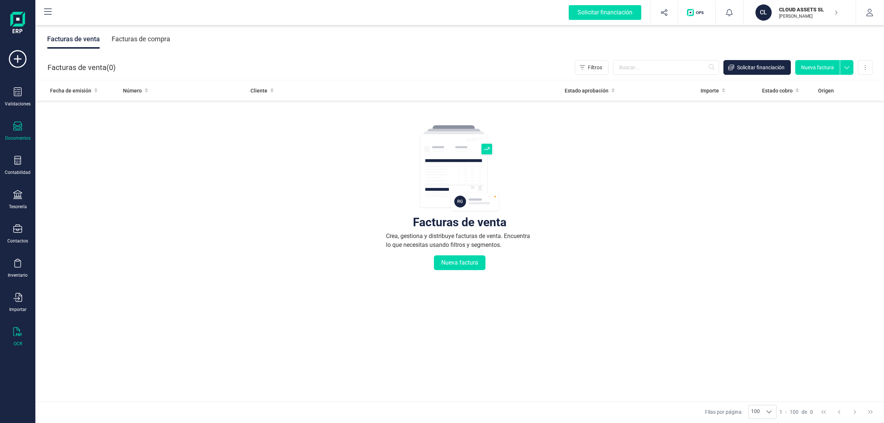
click at [18, 327] on icon at bounding box center [17, 331] width 9 height 9
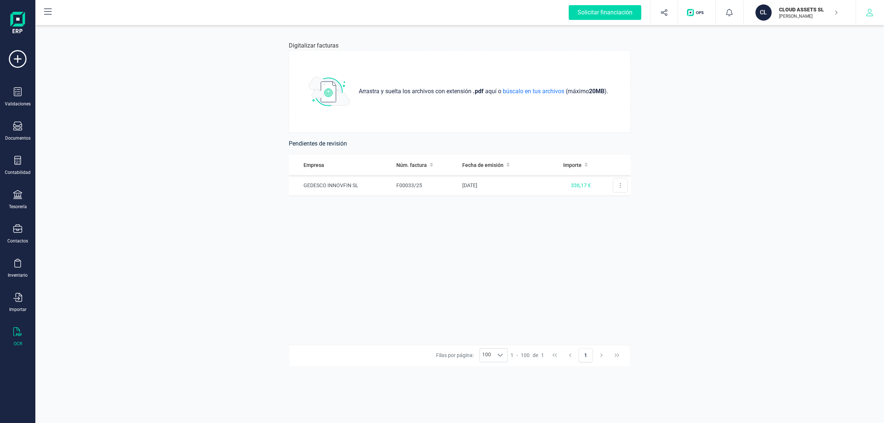
click at [873, 16] on icon "button" at bounding box center [869, 12] width 7 height 7
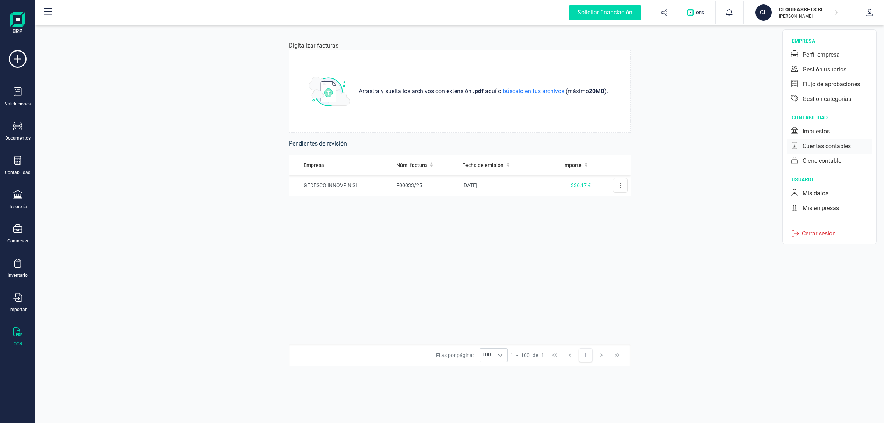
click at [825, 145] on div "Cuentas contables" at bounding box center [826, 146] width 48 height 9
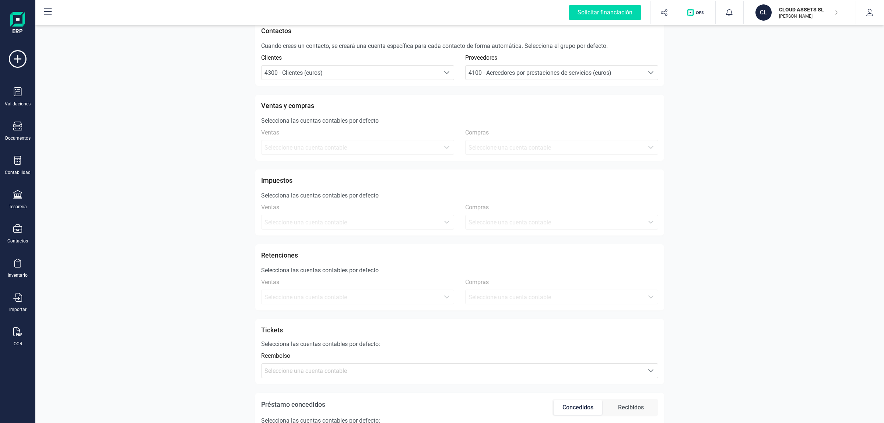
scroll to position [92, 0]
